Goal: Find specific page/section: Find specific page/section

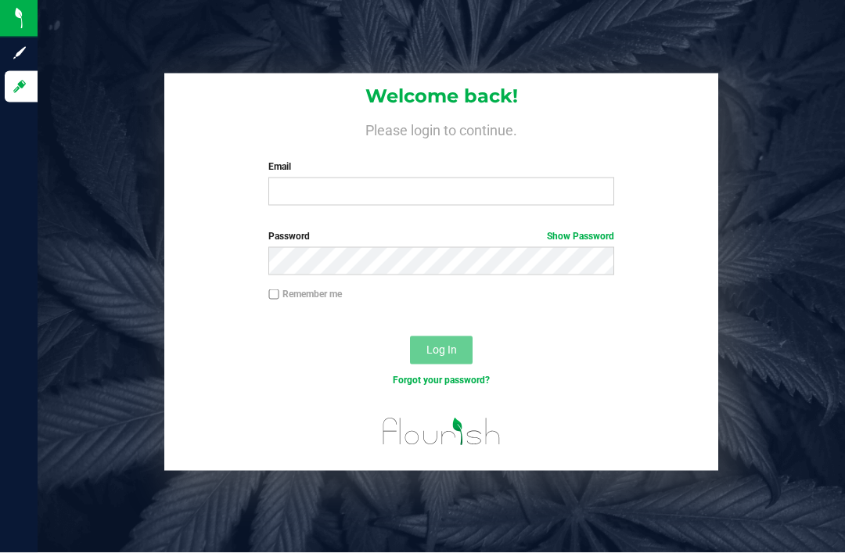
scroll to position [3, 0]
click at [387, 189] on input "Email" at bounding box center [441, 192] width 346 height 28
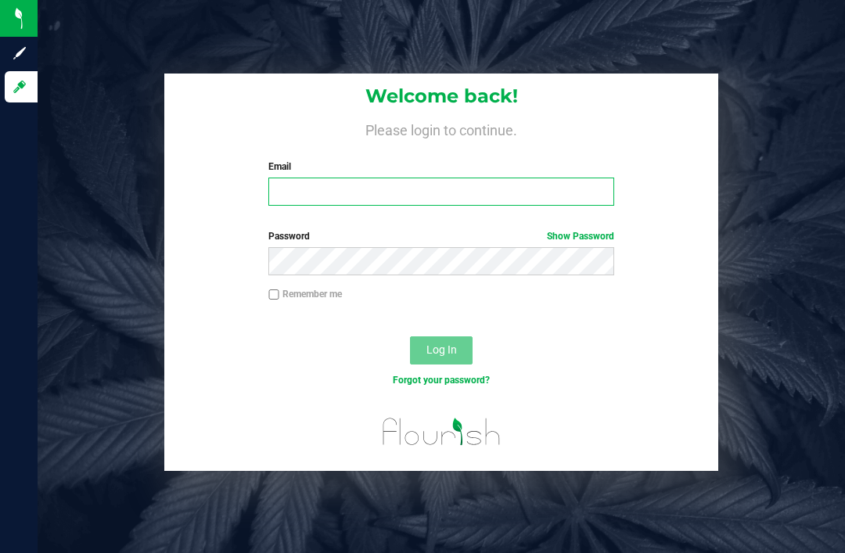
type input "[PERSON_NAME][EMAIL_ADDRESS][DOMAIN_NAME]"
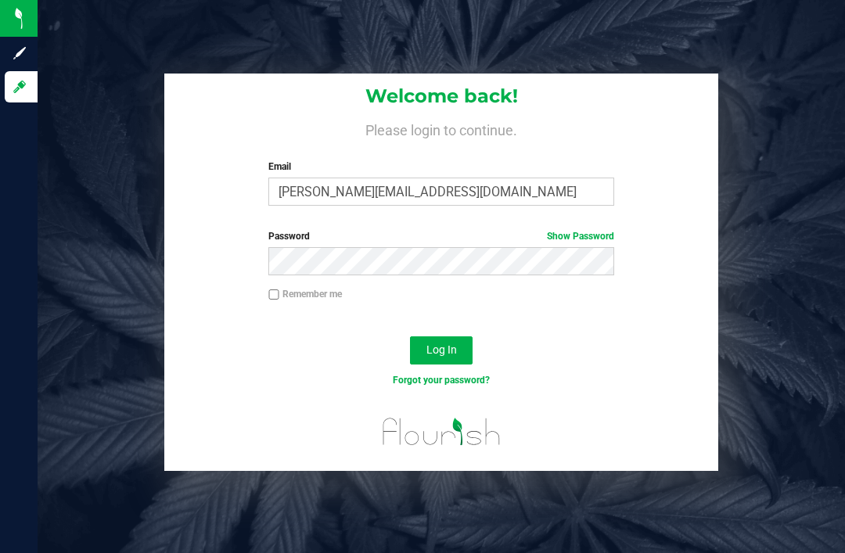
click at [441, 345] on button "Log In" at bounding box center [441, 350] width 63 height 28
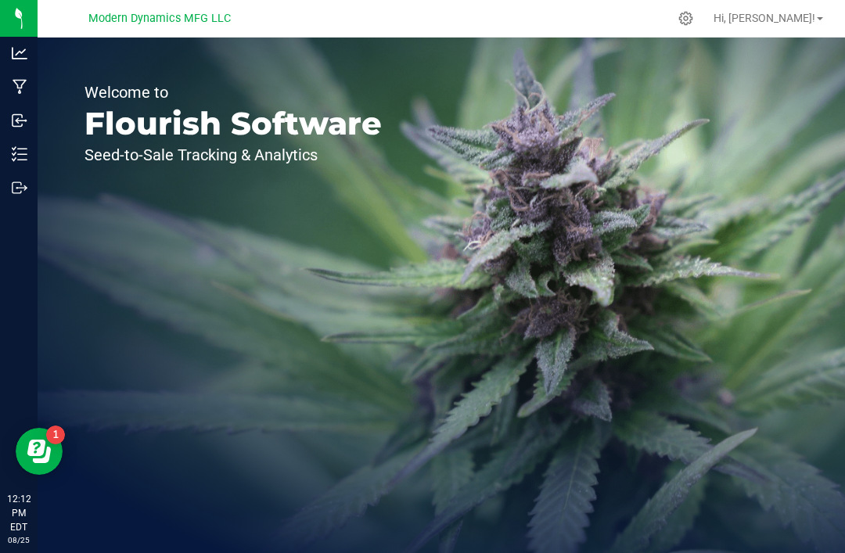
click at [9, 88] on div "Manufacturing" at bounding box center [21, 86] width 33 height 31
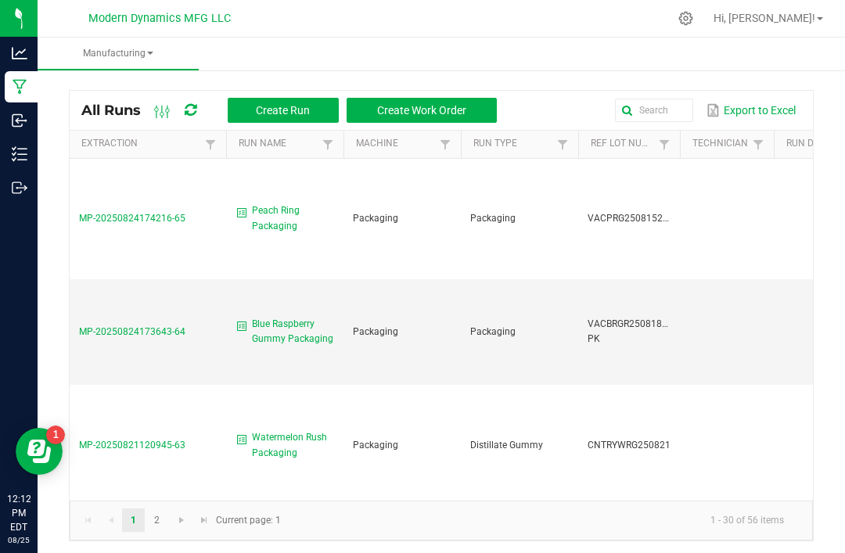
click at [189, 237] on td "MP-20250824174216-65" at bounding box center [148, 219] width 156 height 120
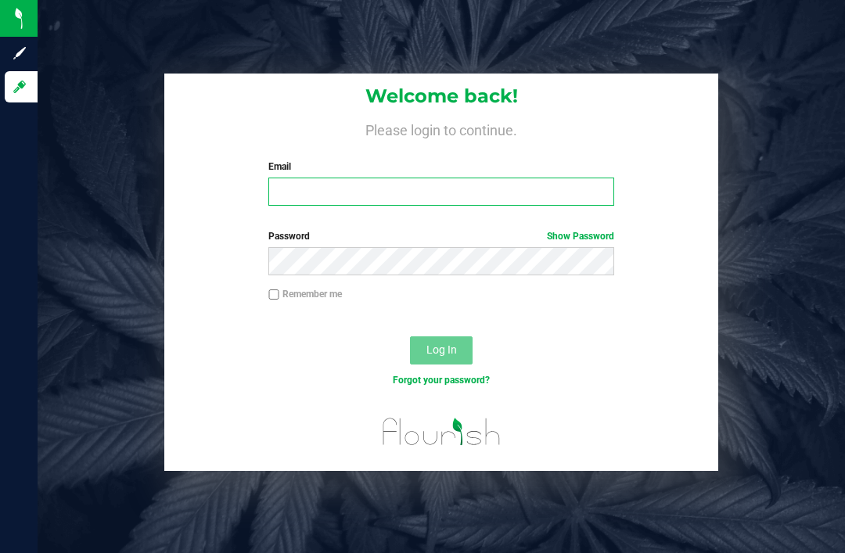
click at [300, 187] on input "Email" at bounding box center [441, 192] width 346 height 28
type input "[PERSON_NAME][EMAIL_ADDRESS][DOMAIN_NAME]"
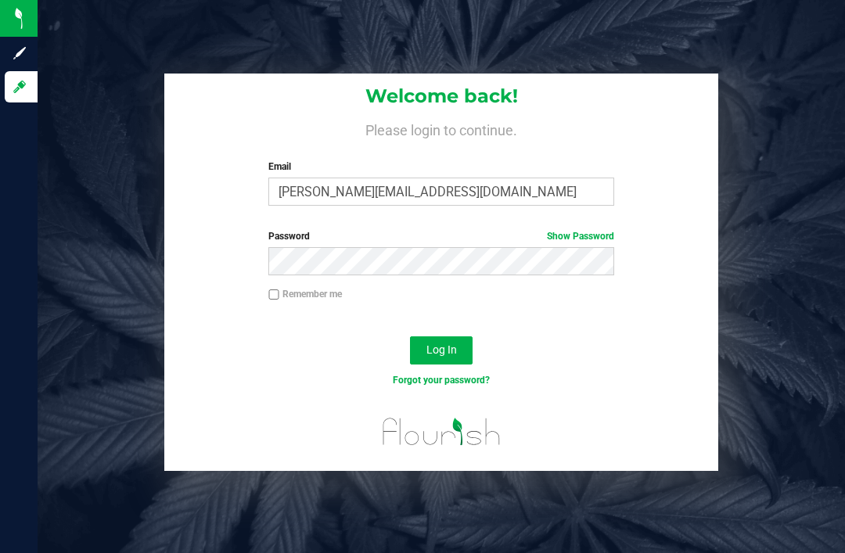
click at [431, 344] on span "Log In" at bounding box center [441, 349] width 31 height 13
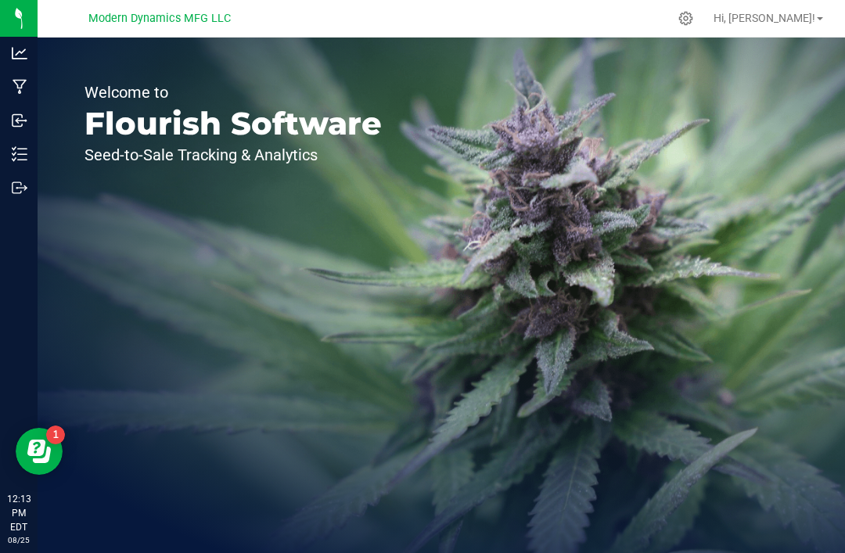
click at [0, 0] on p "Manufacturing" at bounding box center [0, 0] width 0 height 0
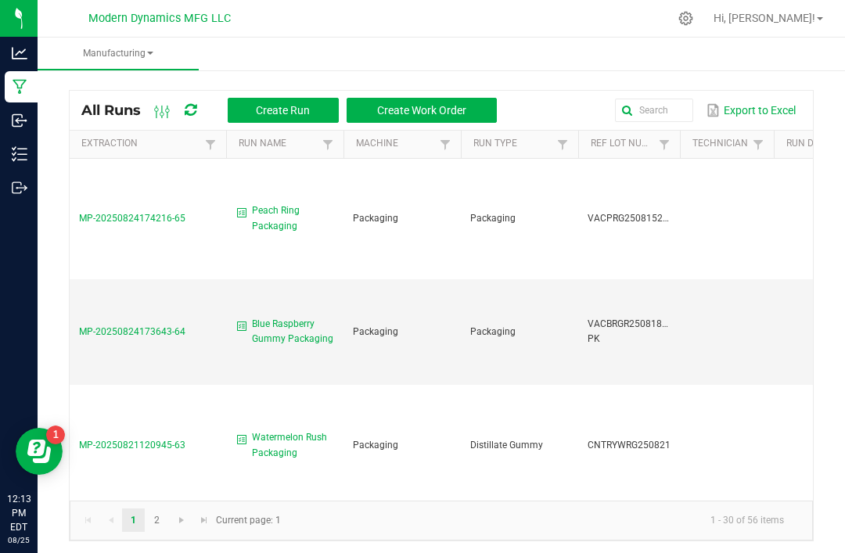
click at [197, 201] on td "MP-20250824174216-65" at bounding box center [148, 219] width 156 height 120
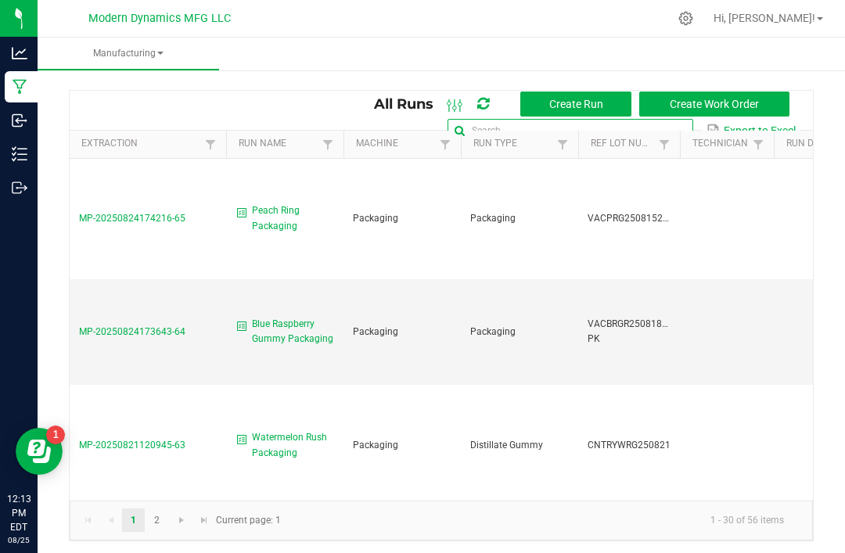
click at [652, 119] on input "text" at bounding box center [570, 130] width 246 height 23
type input "v"
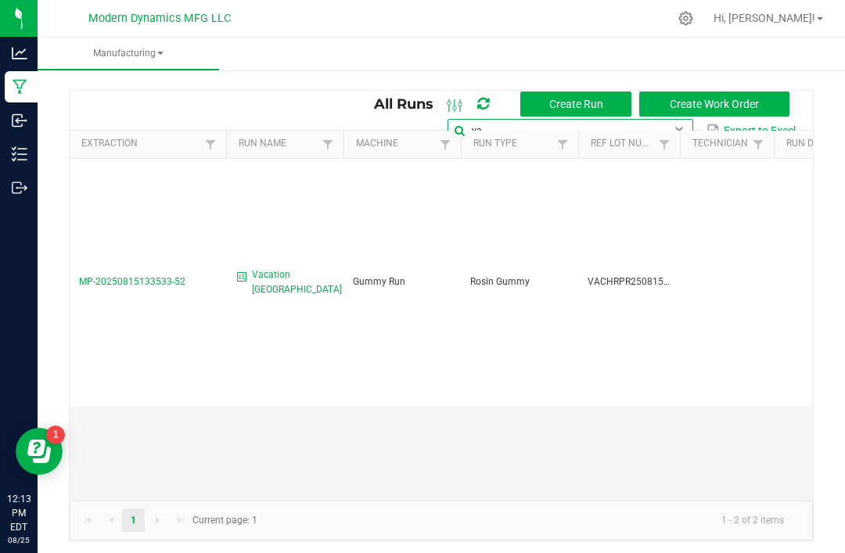
type input "v"
click at [528, 128] on input "VACHRPR" at bounding box center [570, 130] width 246 height 23
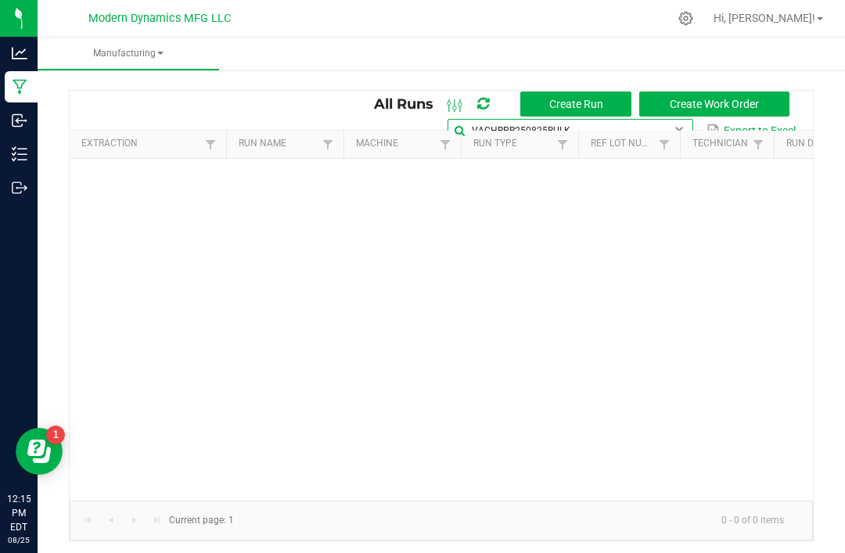
click at [591, 121] on input "VACHRPR250825BULK" at bounding box center [570, 130] width 246 height 23
click at [588, 127] on input "VACHRPR250825BULK" at bounding box center [570, 130] width 246 height 23
type input "V"
